Goal: Check status: Check status

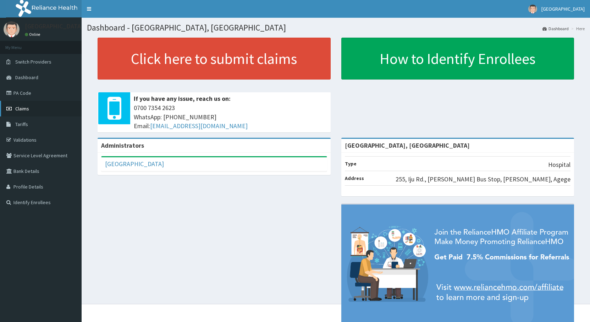
click at [14, 107] on link "Claims" at bounding box center [41, 109] width 82 height 16
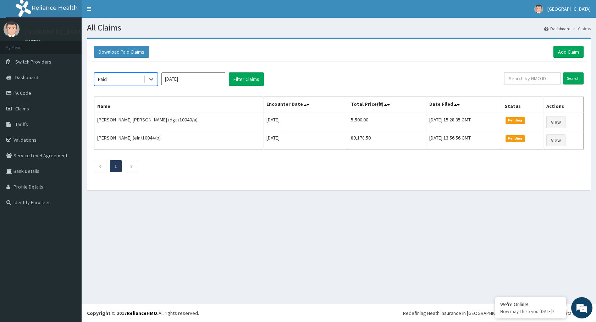
click at [202, 82] on input "Aug 2025" at bounding box center [193, 78] width 64 height 13
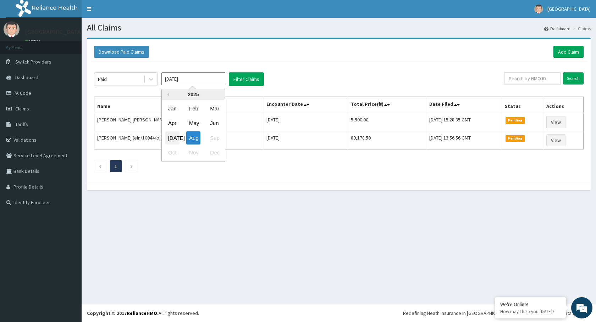
click at [171, 137] on div "Jul" at bounding box center [172, 137] width 14 height 13
type input "Jul 2025"
click at [251, 81] on button "Filter Claims" at bounding box center [246, 78] width 35 height 13
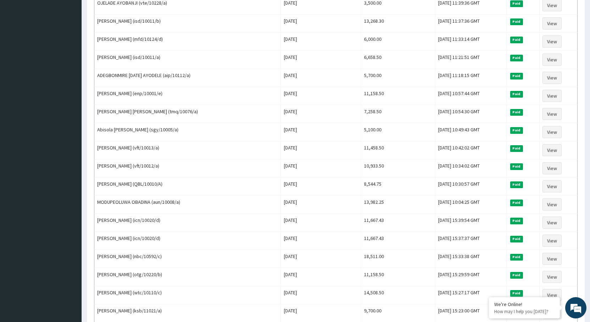
scroll to position [767, 0]
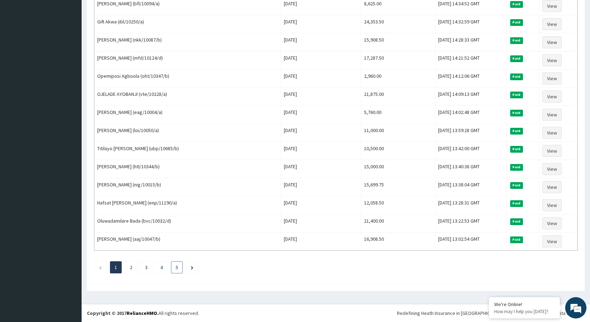
click at [178, 269] on li "5" at bounding box center [177, 267] width 12 height 12
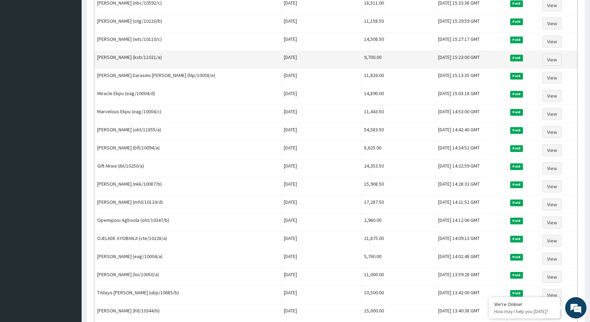
scroll to position [555, 0]
